Goal: Task Accomplishment & Management: Manage account settings

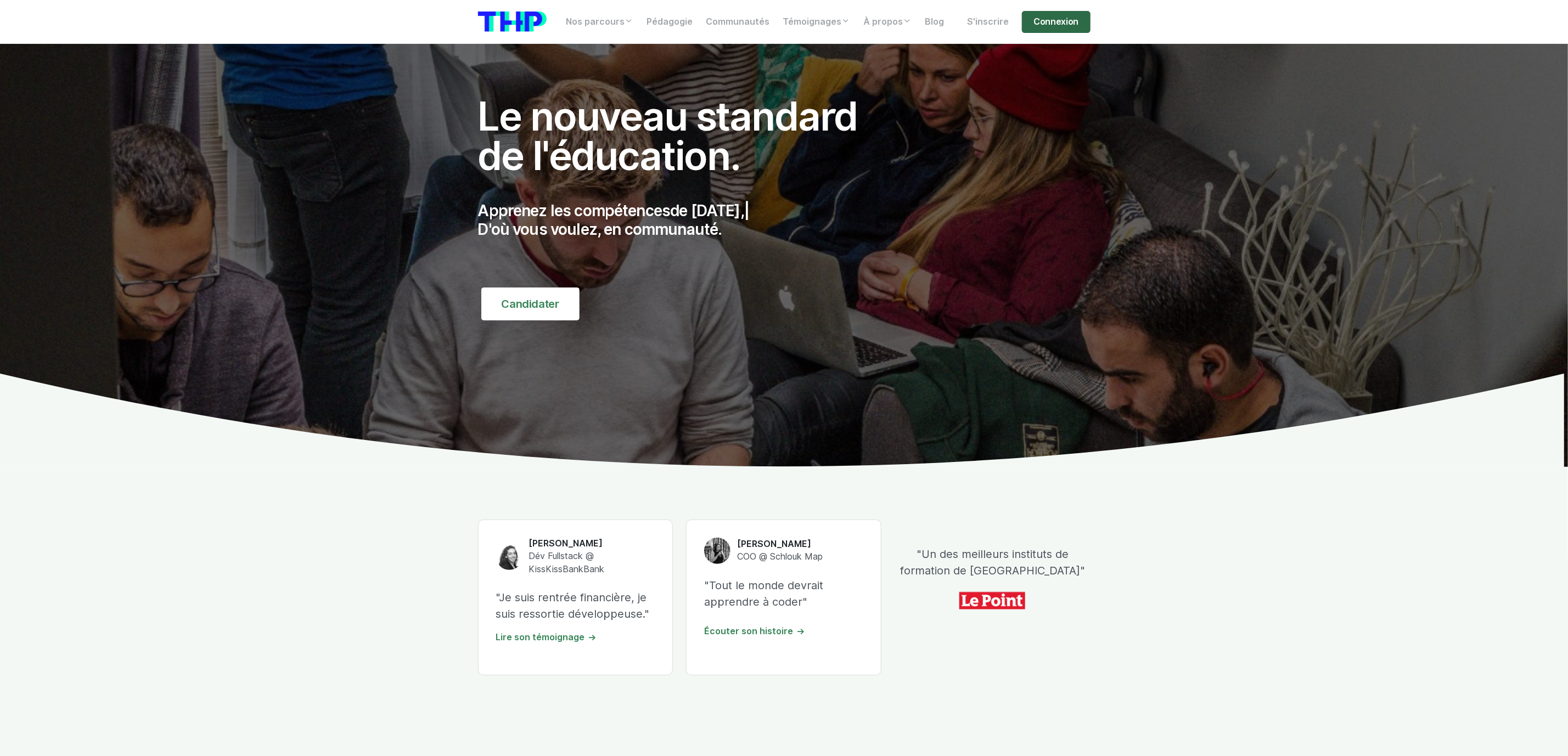
click at [1050, 15] on link "Connexion" at bounding box center [1055, 22] width 68 height 22
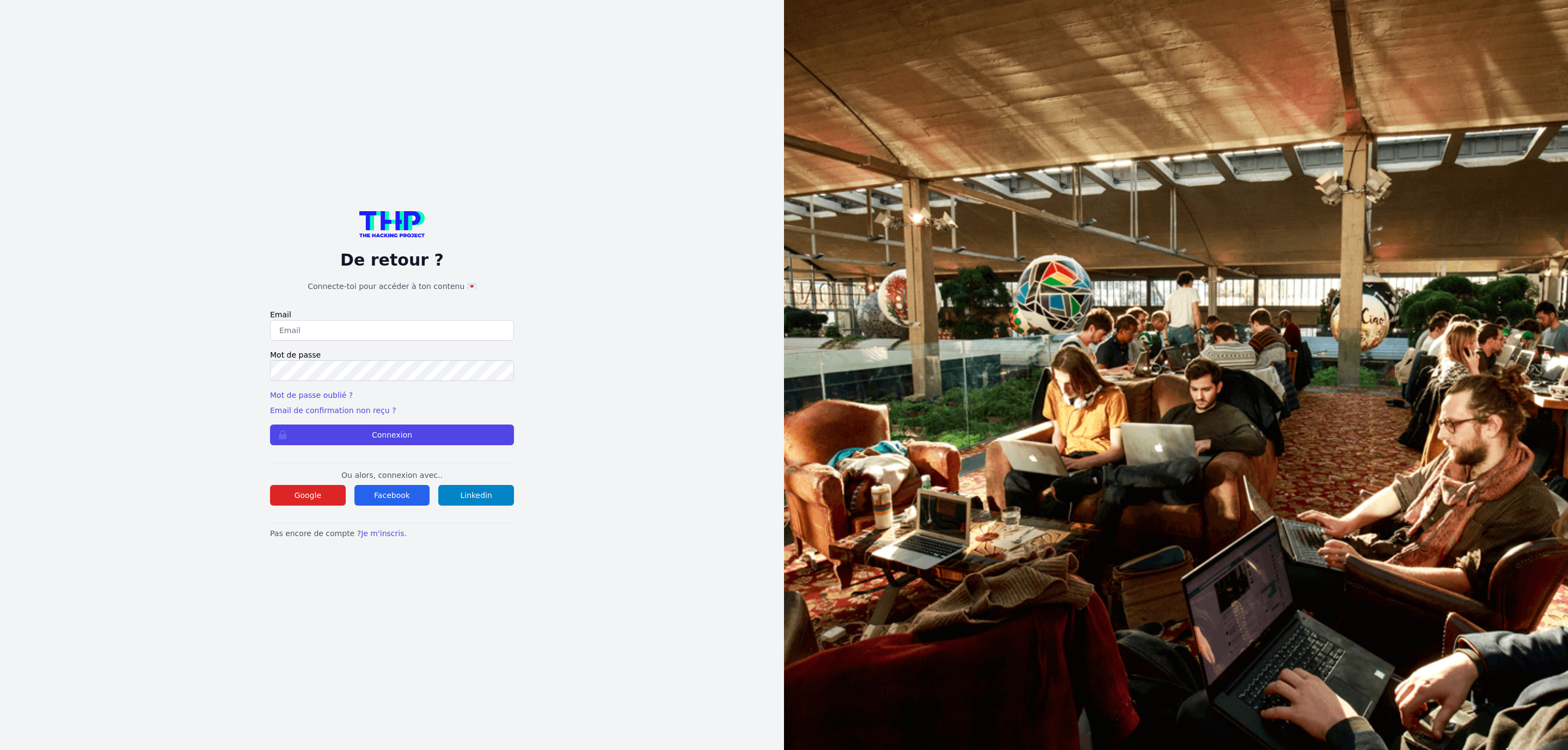
click at [301, 328] on input "email" at bounding box center [392, 331] width 244 height 21
type input "[PERSON_NAME][EMAIL_ADDRESS][PERSON_NAME][DOMAIN_NAME]"
click at [270, 424] on button "Connexion" at bounding box center [392, 435] width 244 height 21
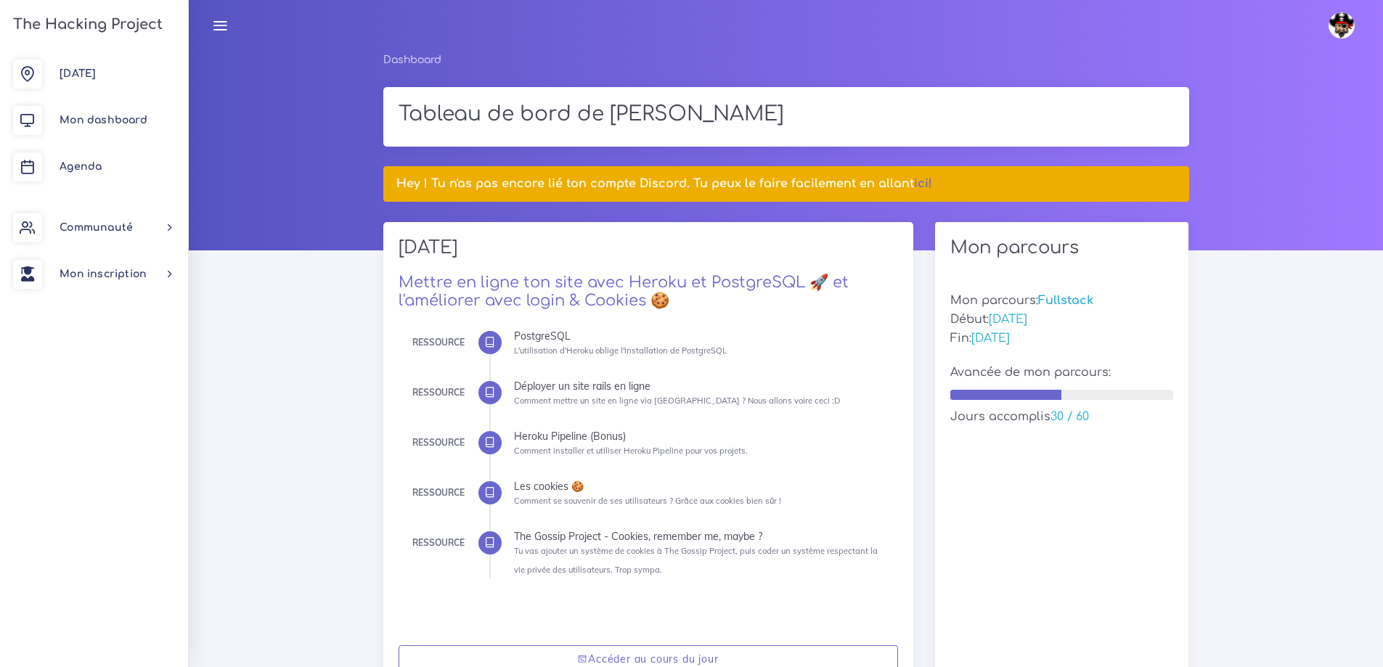
click at [1341, 28] on img at bounding box center [1341, 25] width 26 height 26
